Goal: Find specific page/section

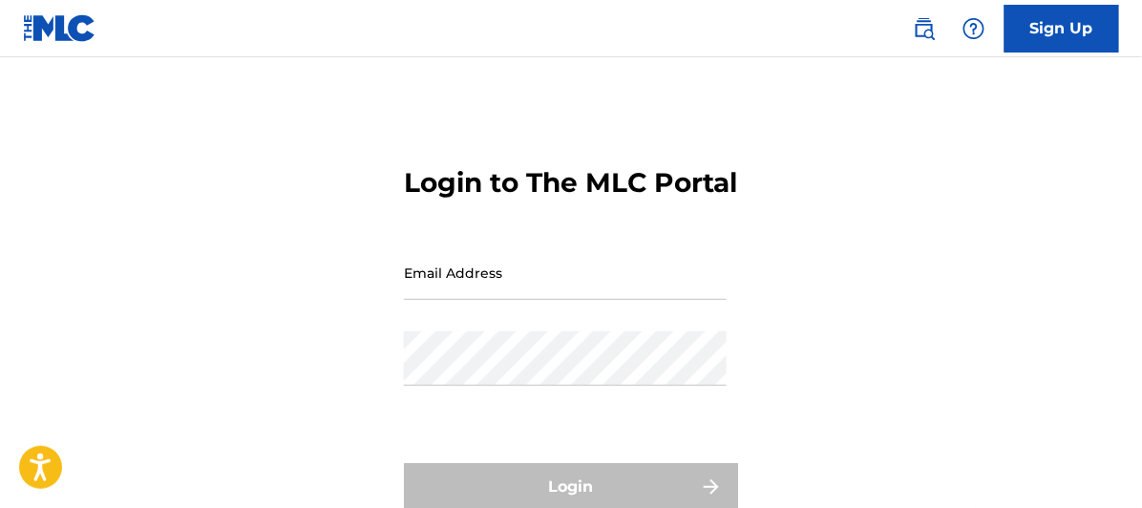
click at [424, 300] on input "Email Address" at bounding box center [565, 272] width 323 height 54
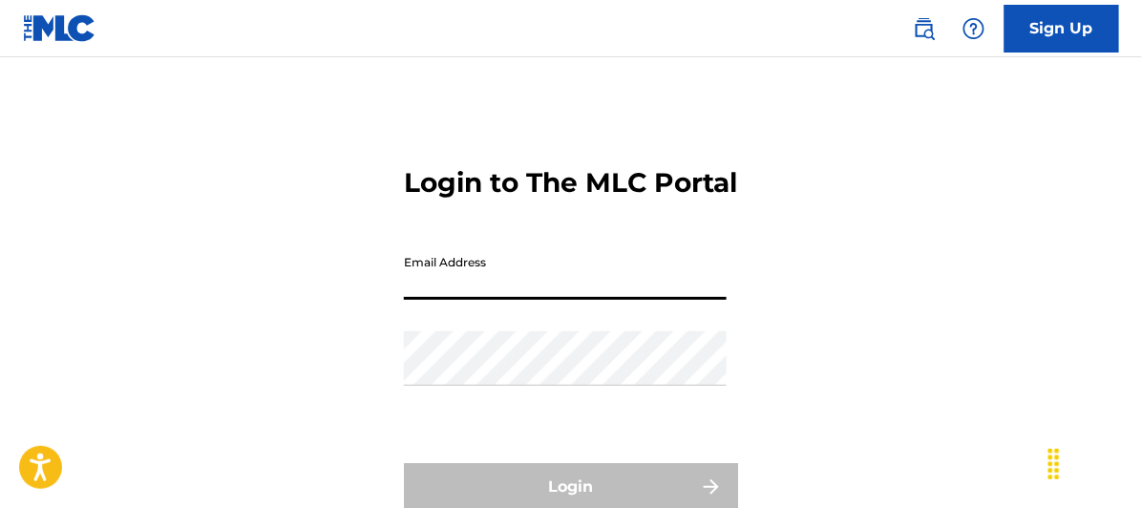
type input "[EMAIL_ADDRESS][DOMAIN_NAME]"
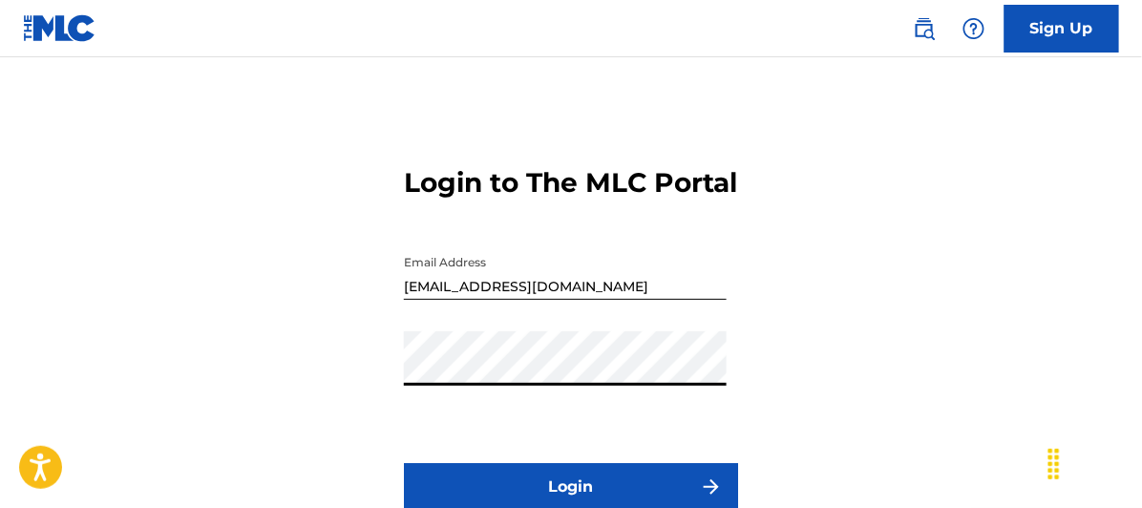
click at [404, 463] on button "Login" at bounding box center [571, 487] width 334 height 48
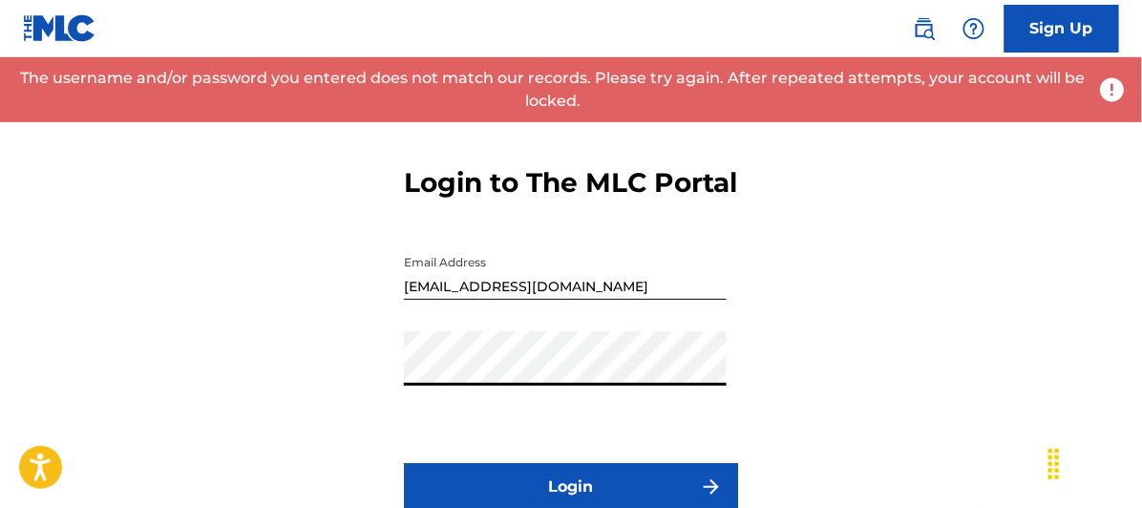
scroll to position [106, 0]
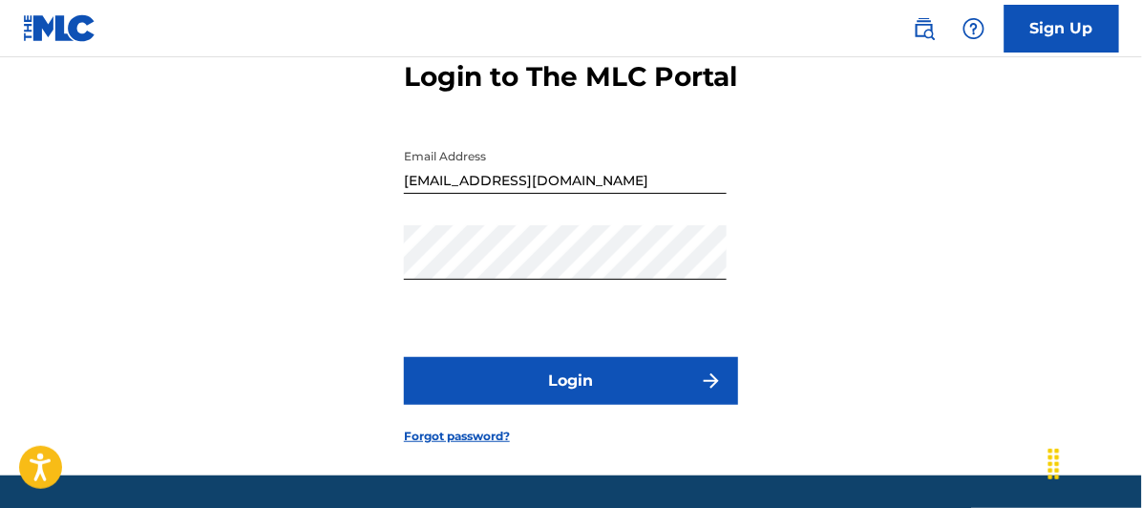
click at [574, 405] on button "Login" at bounding box center [571, 381] width 334 height 48
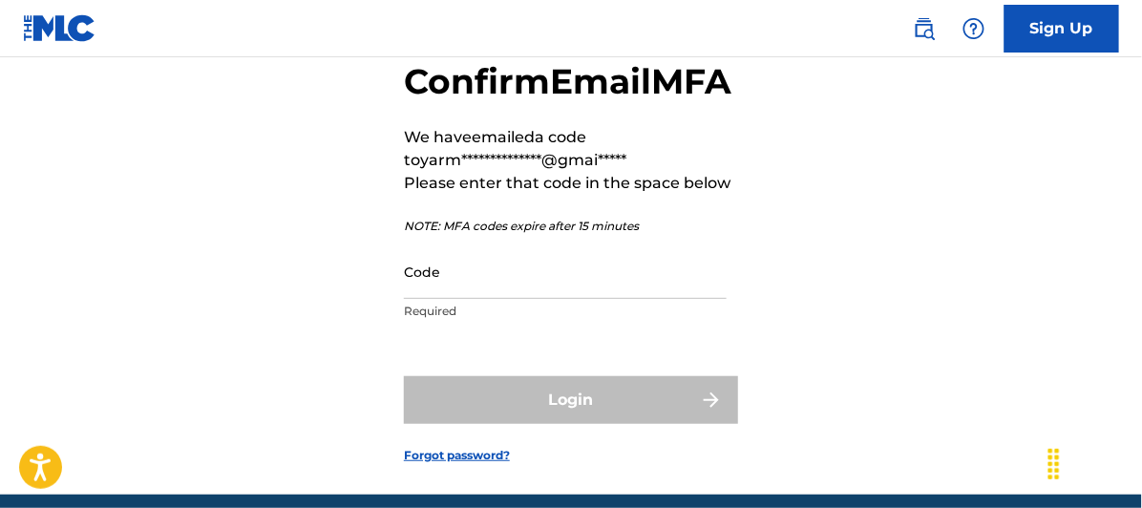
scroll to position [135, 0]
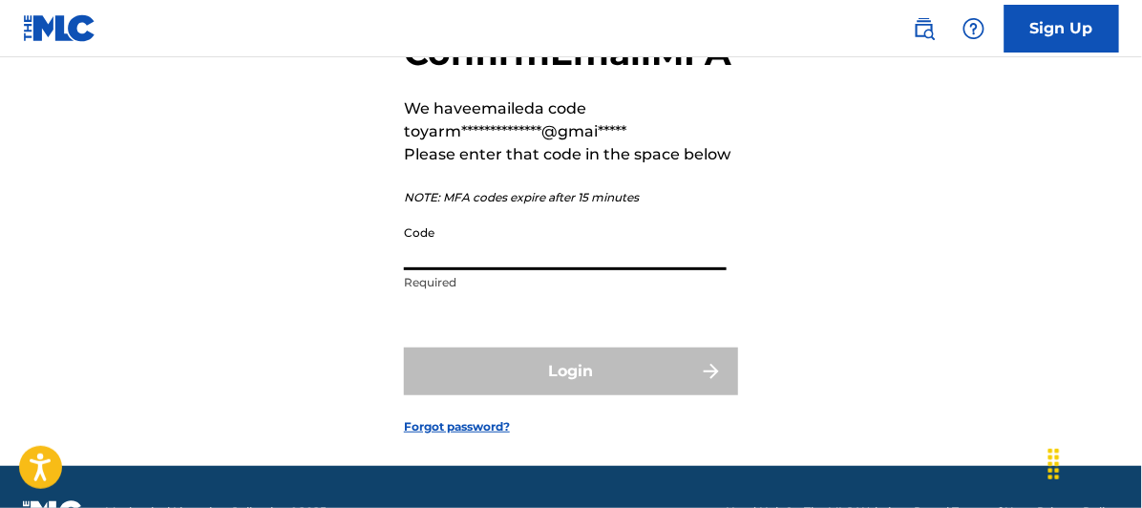
click at [411, 270] on input "Code" at bounding box center [565, 243] width 323 height 54
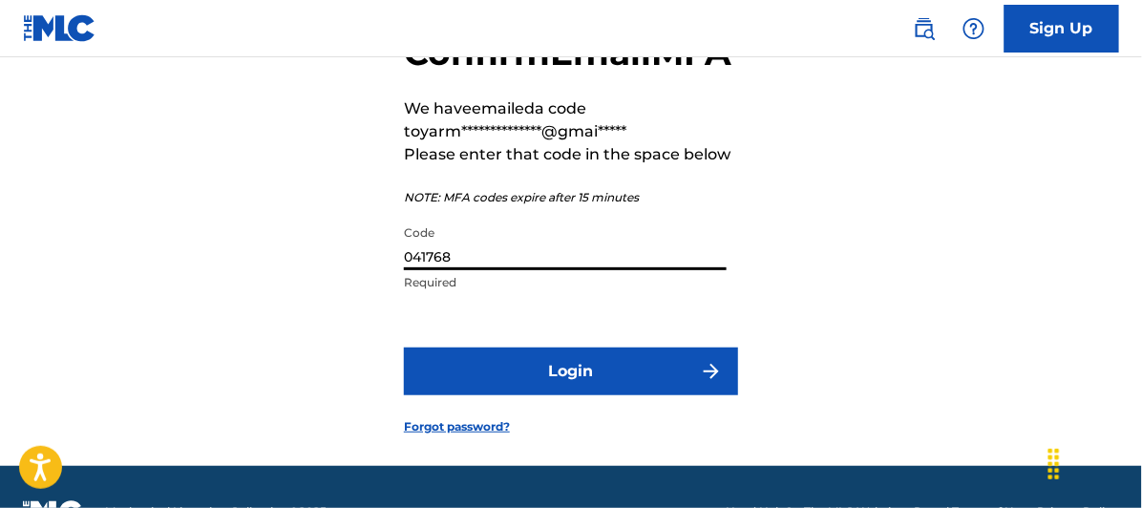
type input "041768"
click at [573, 395] on button "Login" at bounding box center [571, 372] width 334 height 48
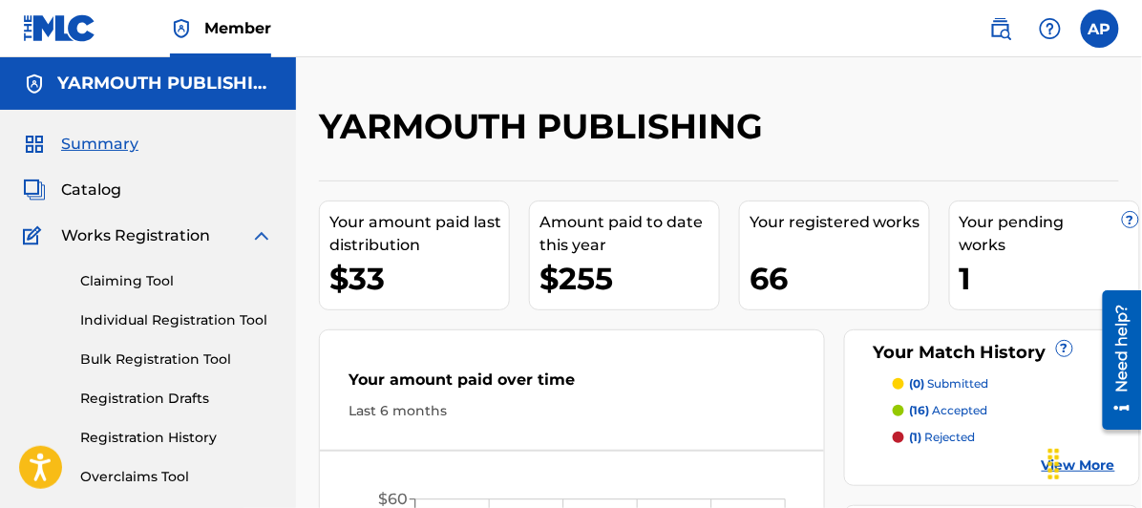
click at [86, 186] on span "Catalog" at bounding box center [91, 190] width 60 height 23
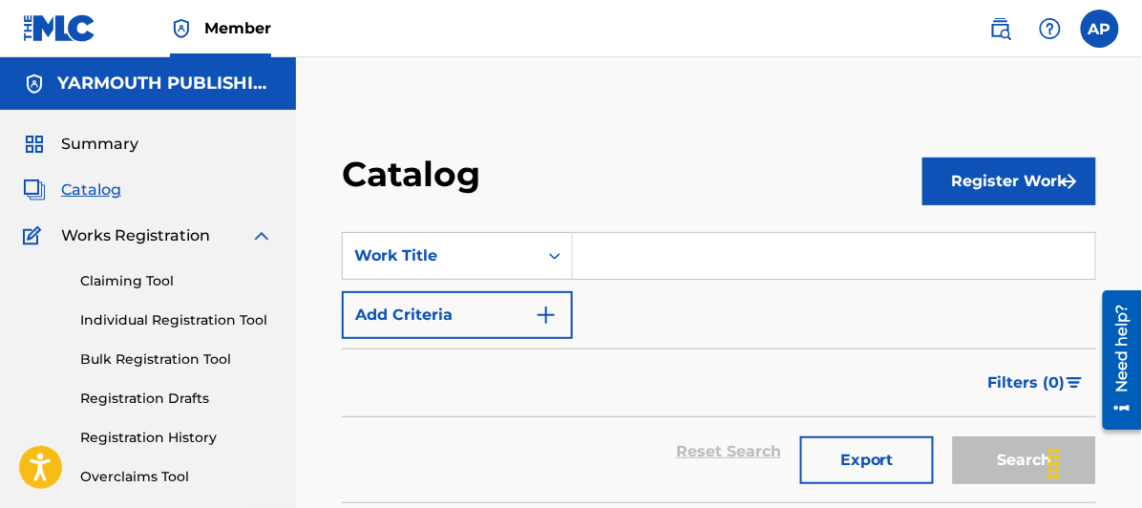
click at [616, 254] on input "Search Form" at bounding box center [834, 256] width 522 height 46
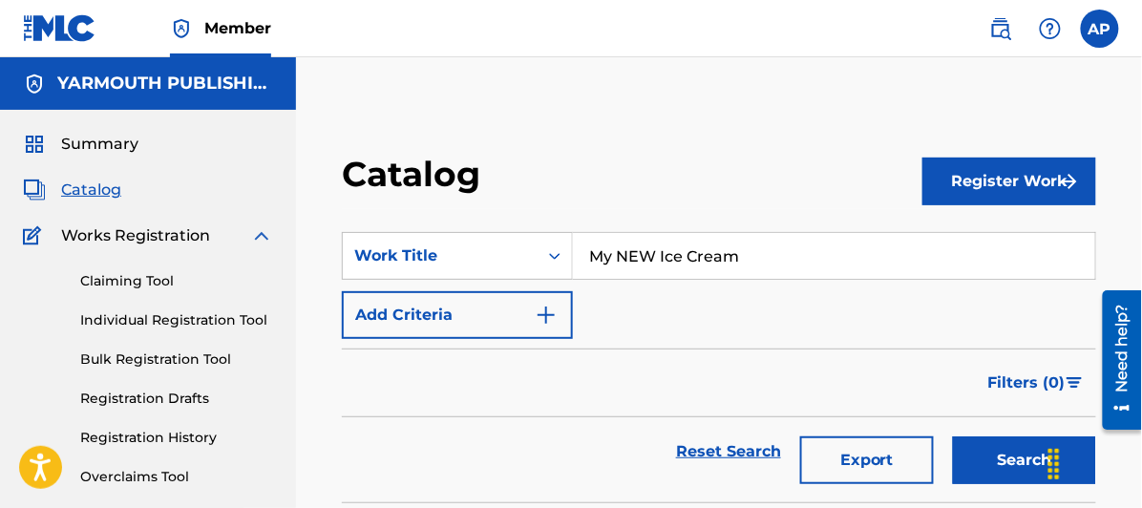
type input "My NEW Ice Cream"
click at [953, 436] on button "Search" at bounding box center [1024, 460] width 143 height 48
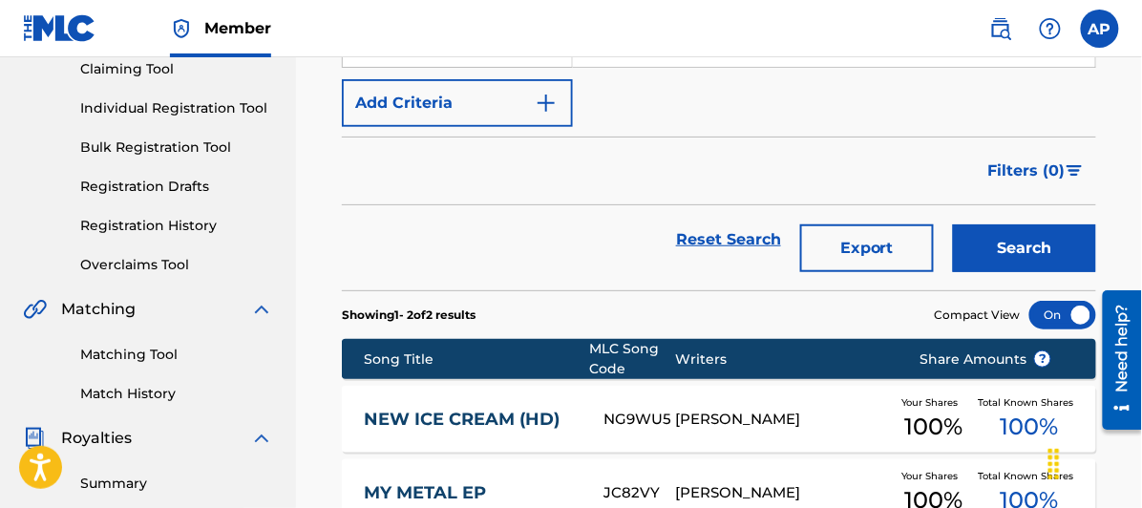
click at [116, 221] on link "Registration History" at bounding box center [176, 226] width 193 height 20
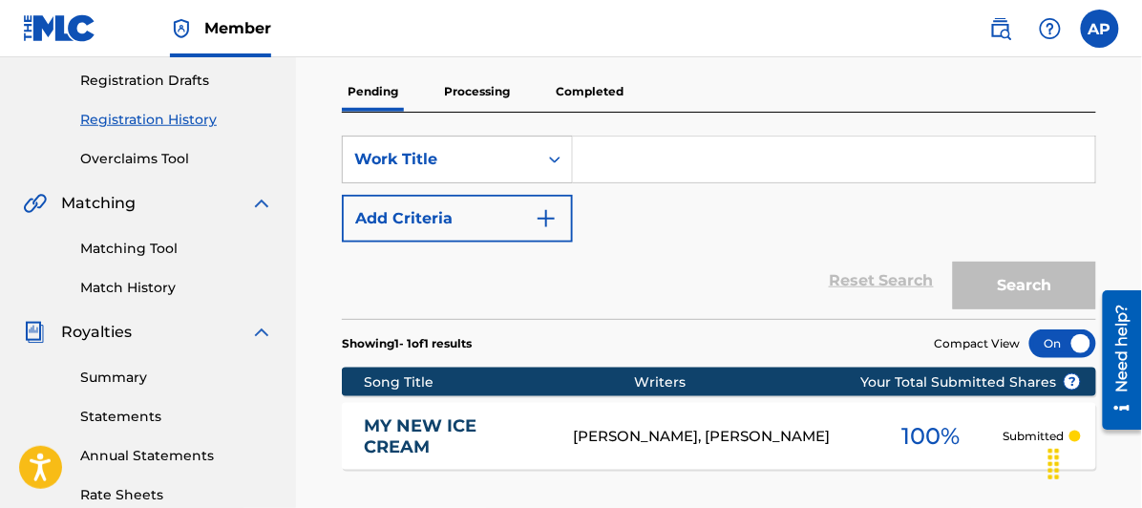
scroll to position [424, 0]
